Goal: Find contact information: Find contact information

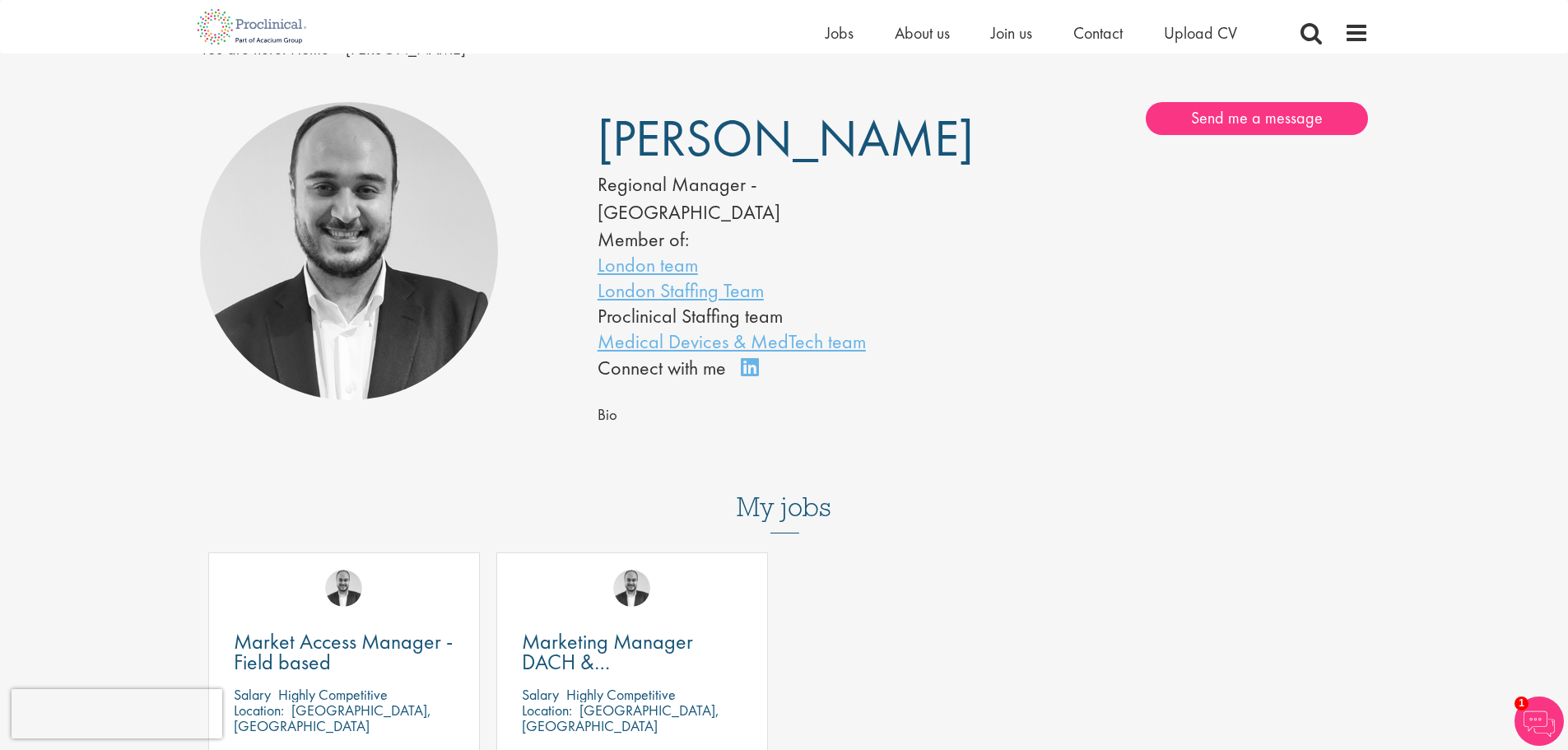
click at [929, 461] on div at bounding box center [784, 468] width 1194 height 16
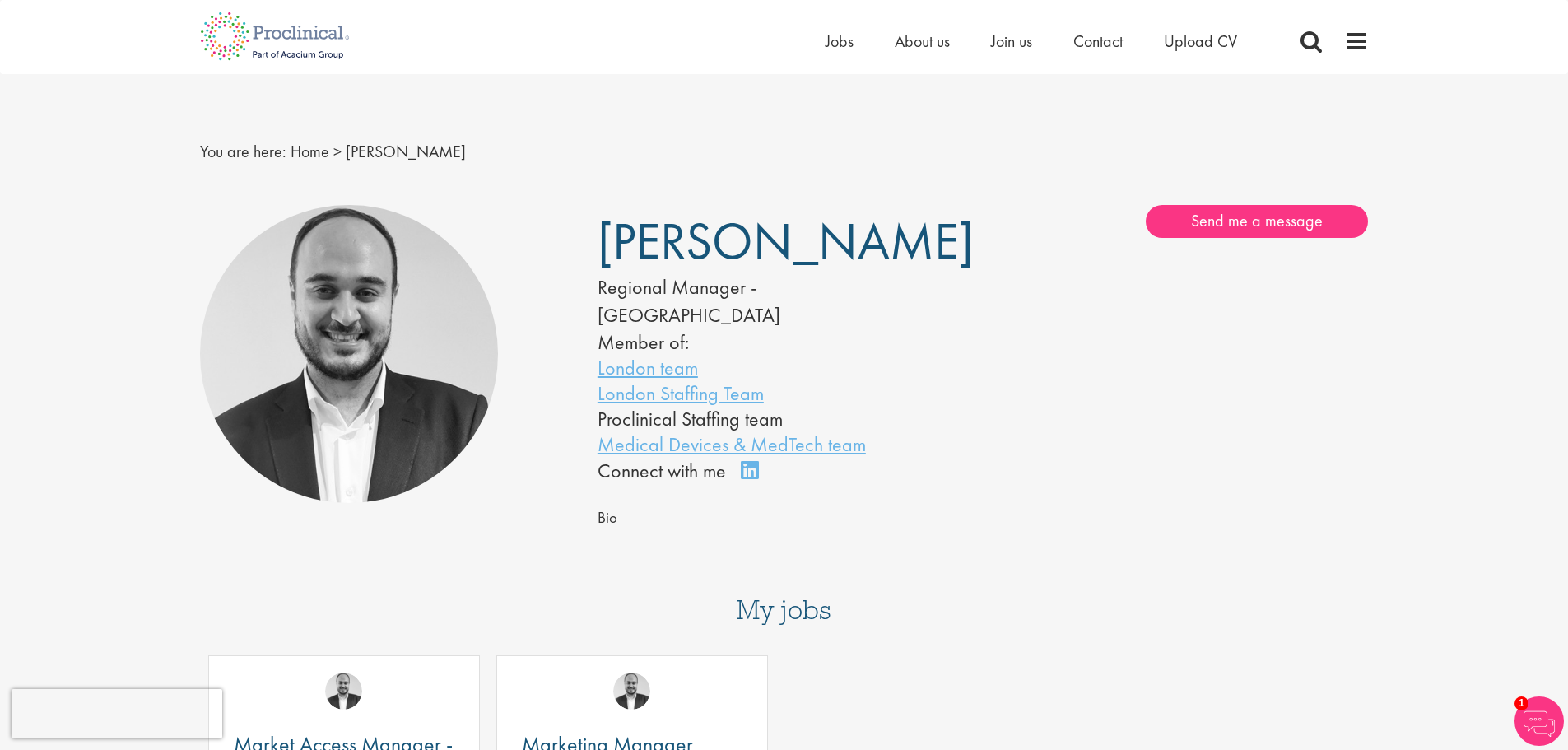
drag, startPoint x: 656, startPoint y: 252, endPoint x: 648, endPoint y: 246, distance: 10.0
click at [656, 252] on span "[PERSON_NAME]" at bounding box center [785, 241] width 376 height 66
click at [642, 243] on span "[PERSON_NAME]" at bounding box center [785, 241] width 376 height 66
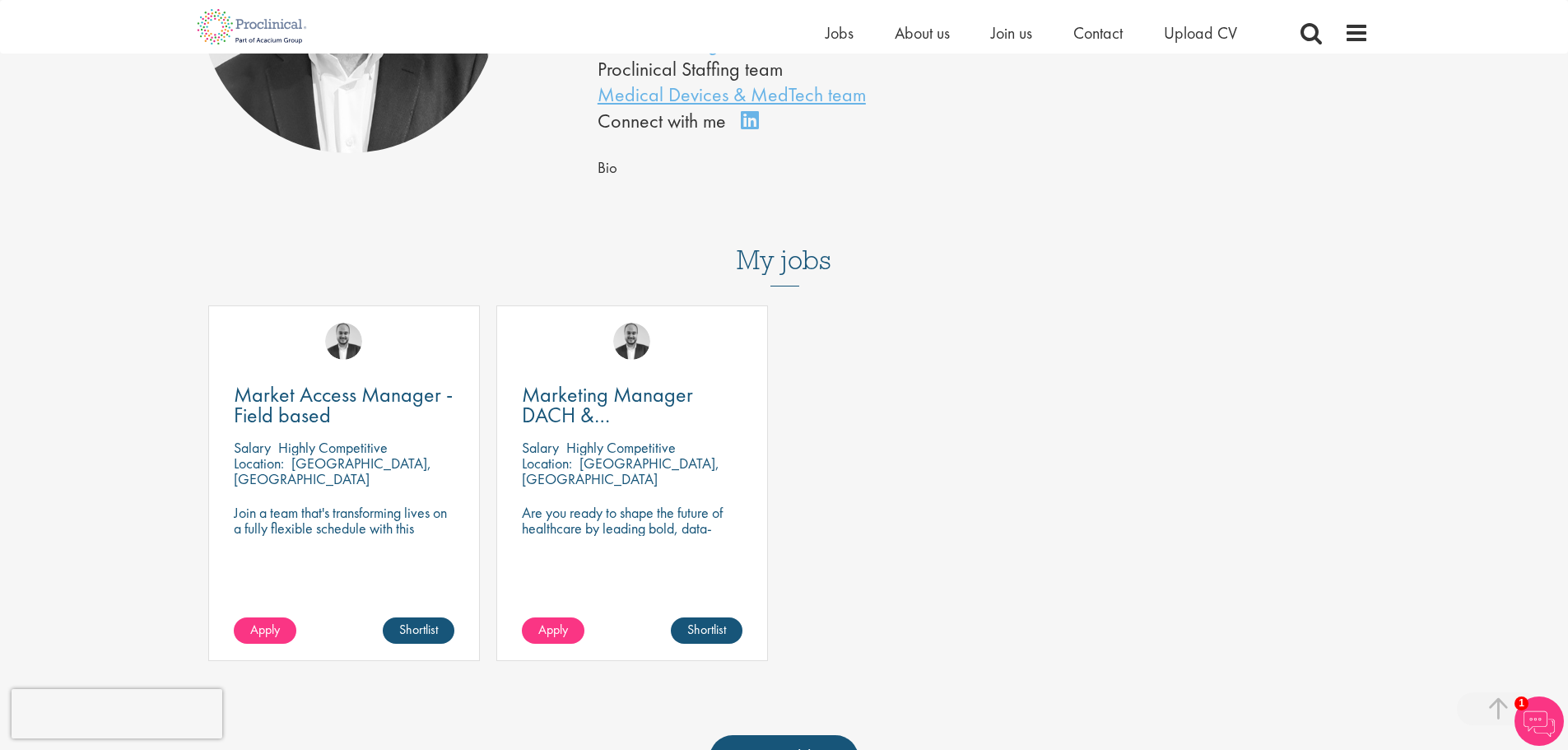
click at [604, 438] on p "Highly Competitive" at bounding box center [620, 448] width 109 height 19
click at [591, 462] on div "Marketing Manager DACH & [GEOGRAPHIC_DATA] [GEOGRAPHIC_DATA] Highly Competitive…" at bounding box center [632, 484] width 272 height 356
click at [630, 345] on div "Marketing Manager DACH & [GEOGRAPHIC_DATA] [GEOGRAPHIC_DATA] Highly Competitive…" at bounding box center [632, 484] width 272 height 356
click at [628, 380] on span "Marketing Manager DACH & [GEOGRAPHIC_DATA]" at bounding box center [620, 414] width 198 height 69
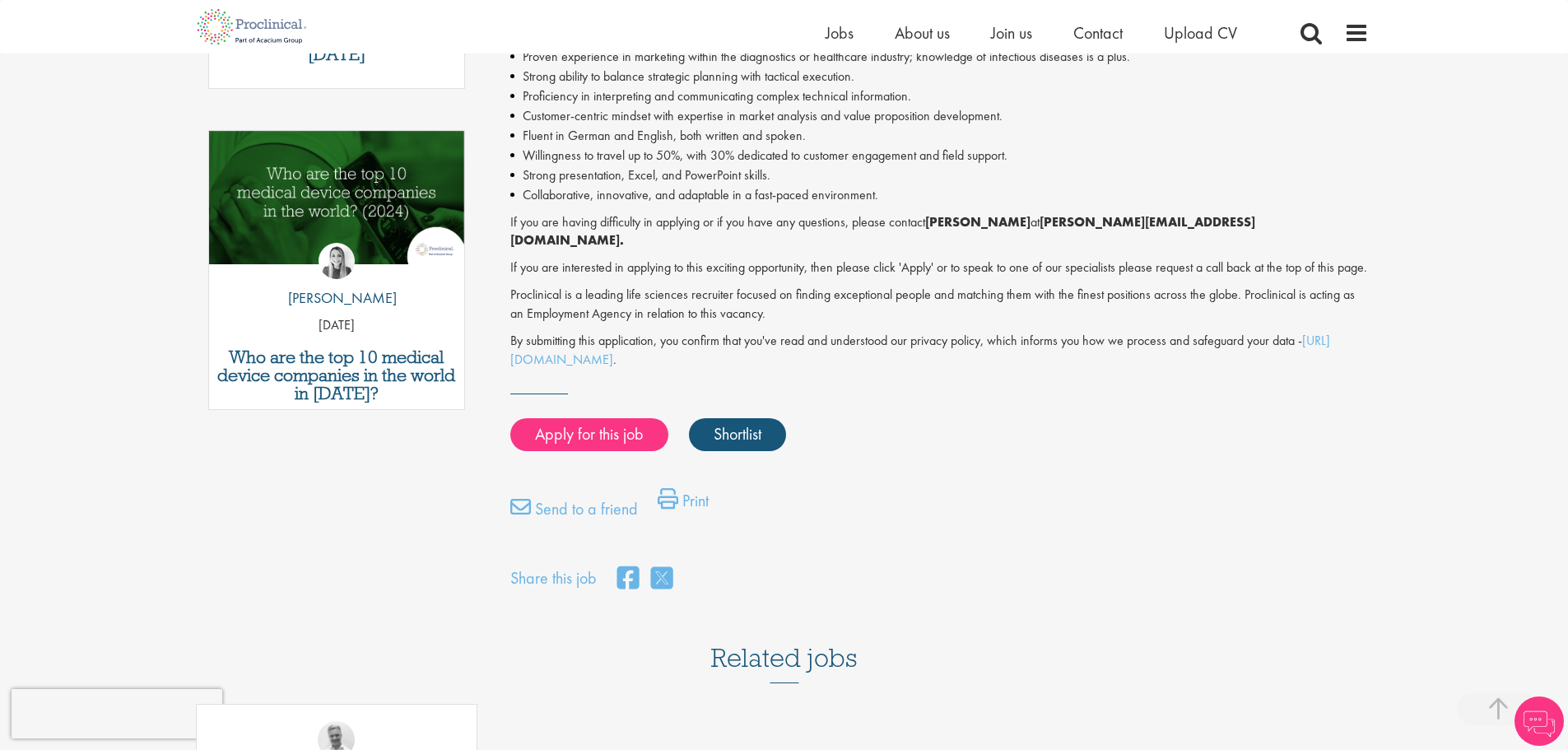
scroll to position [741, 0]
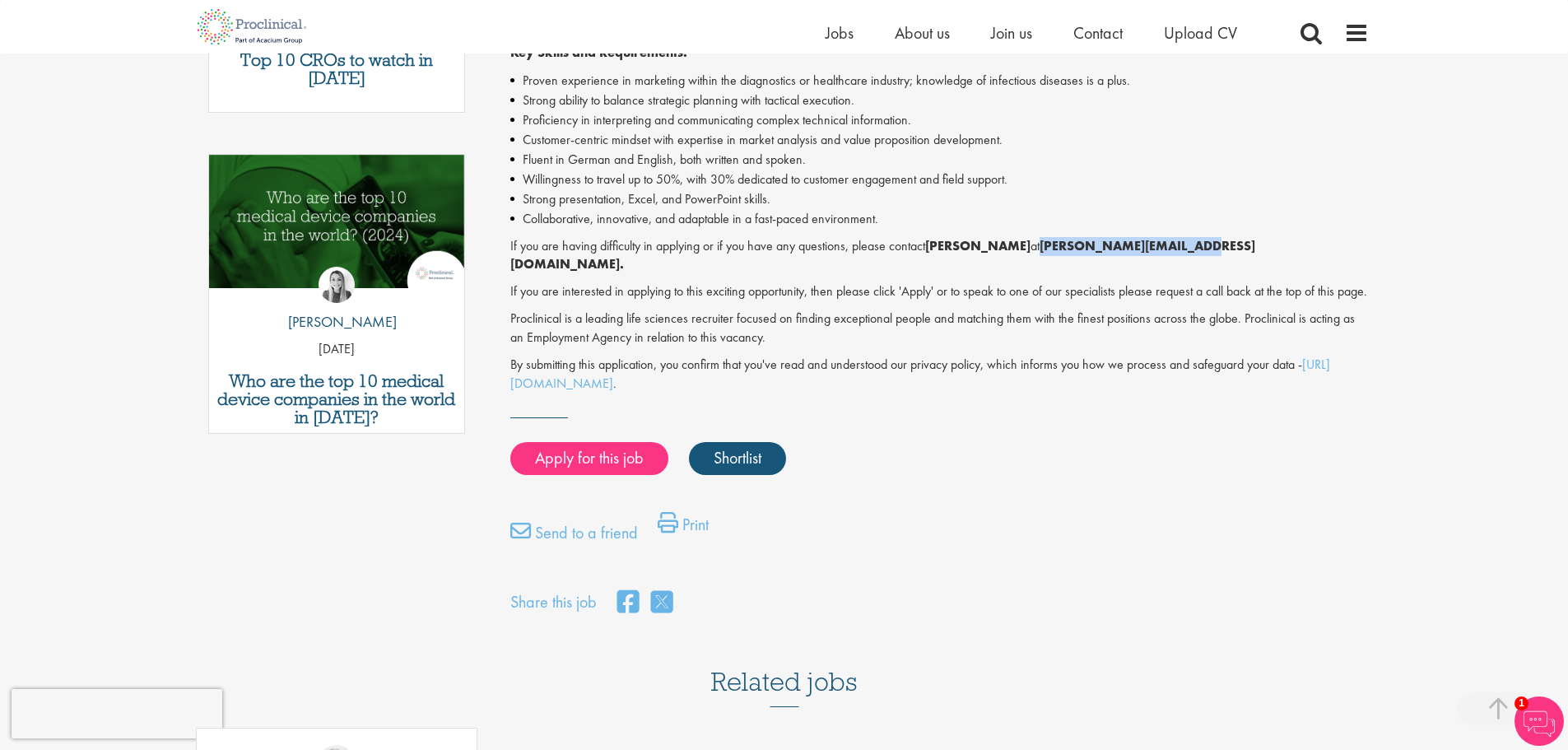
drag, startPoint x: 1013, startPoint y: 244, endPoint x: 1101, endPoint y: 168, distance: 116.3
click at [1161, 244] on p "If you are having difficulty in applying or if you have any questions, please c…" at bounding box center [939, 255] width 858 height 38
click at [1036, 291] on p "If you are interested in applying to this exciting opportunity, then please cli…" at bounding box center [939, 292] width 858 height 19
drag, startPoint x: 1015, startPoint y: 244, endPoint x: 1168, endPoint y: 240, distance: 153.1
click at [1168, 240] on p "If you are having difficulty in applying or if you have any questions, please c…" at bounding box center [939, 255] width 858 height 38
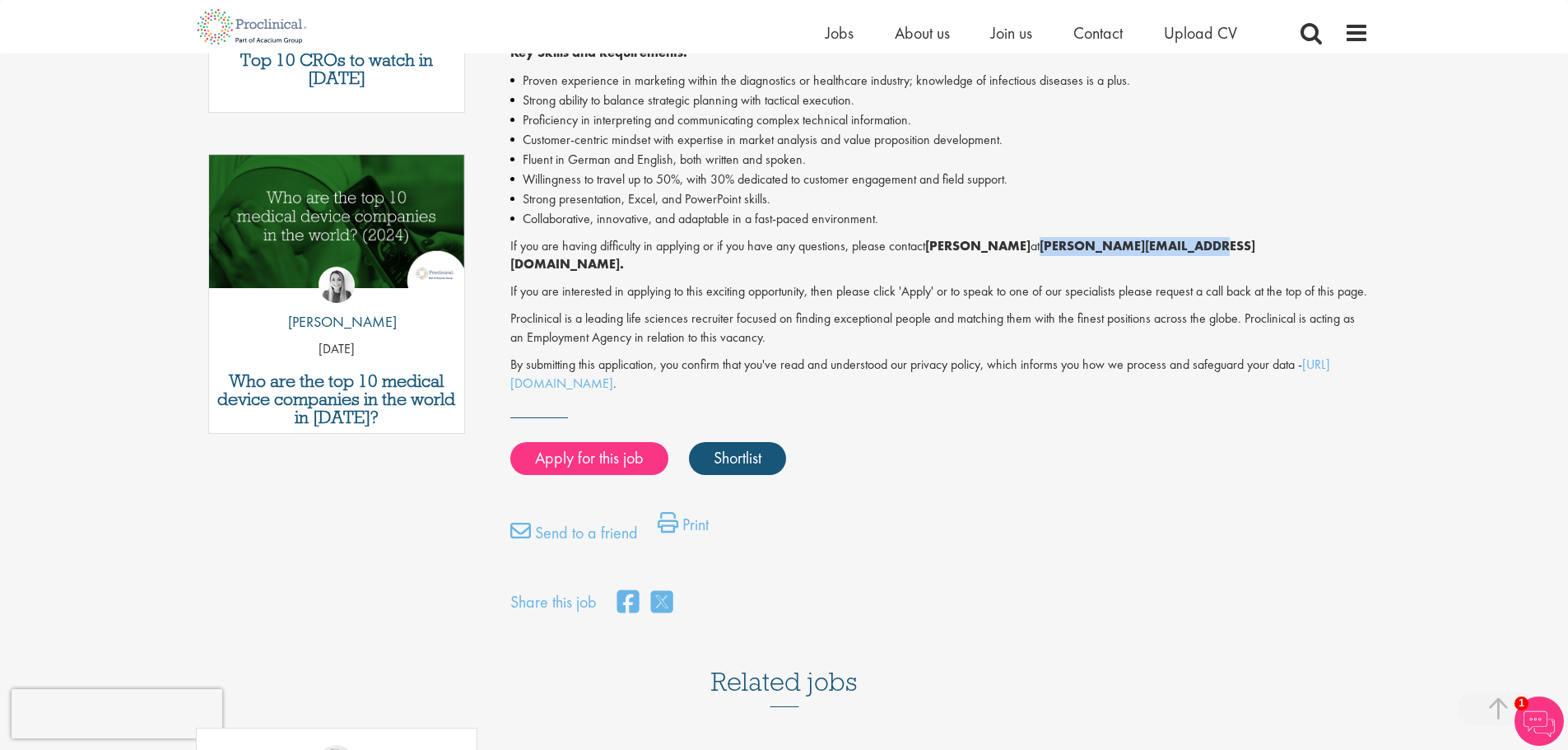
copy p "[PERSON_NAME][EMAIL_ADDRESS][DOMAIN_NAME]."
